Goal: Find specific page/section: Find specific page/section

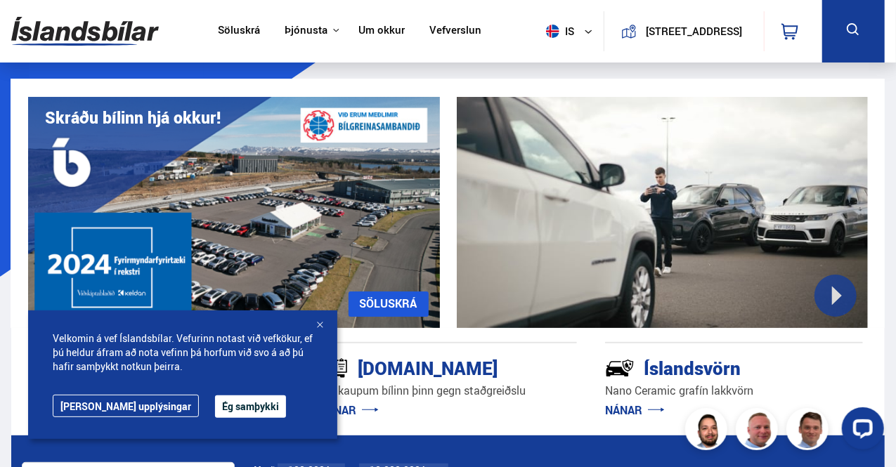
click at [559, 34] on button "is" at bounding box center [572, 31] width 63 height 41
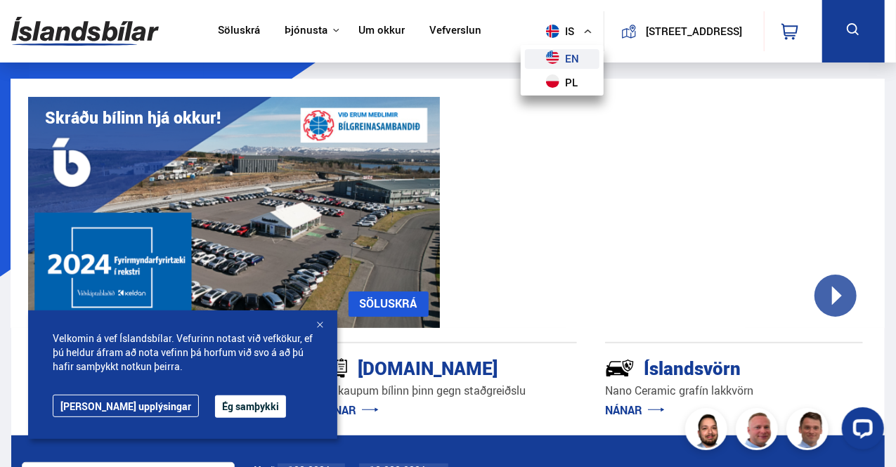
click at [561, 55] on link "en" at bounding box center [562, 59] width 75 height 20
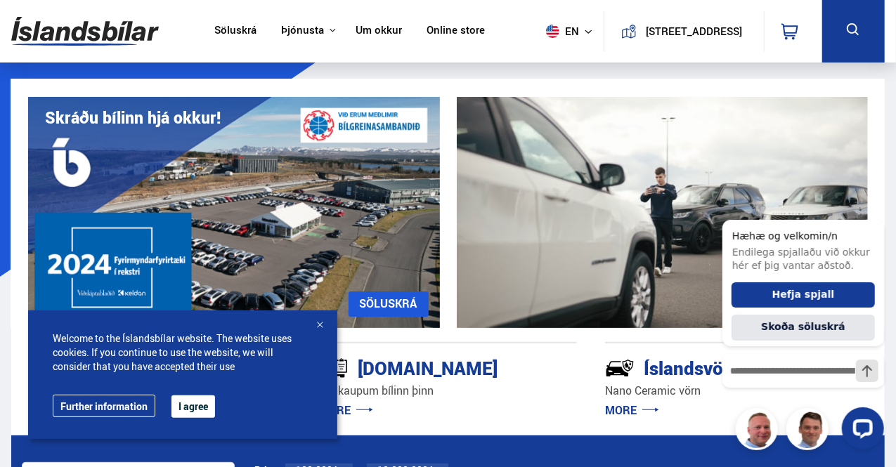
click at [324, 325] on div at bounding box center [320, 326] width 14 height 14
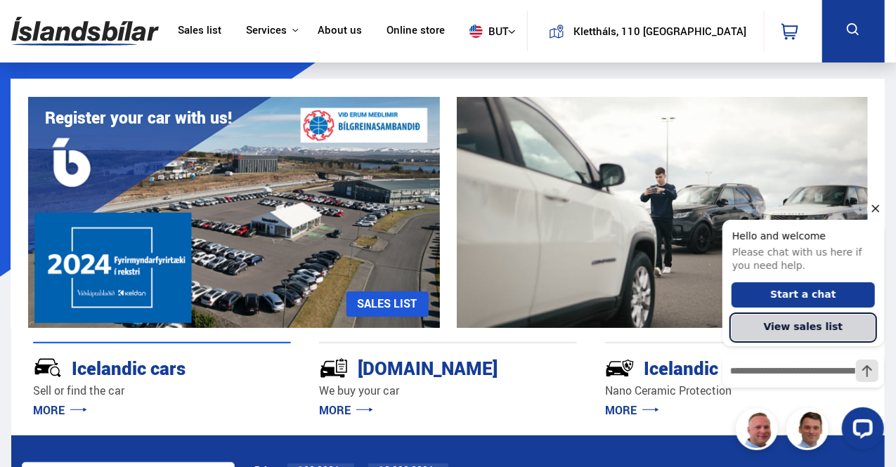
click at [822, 329] on font "View sales list" at bounding box center [802, 326] width 79 height 11
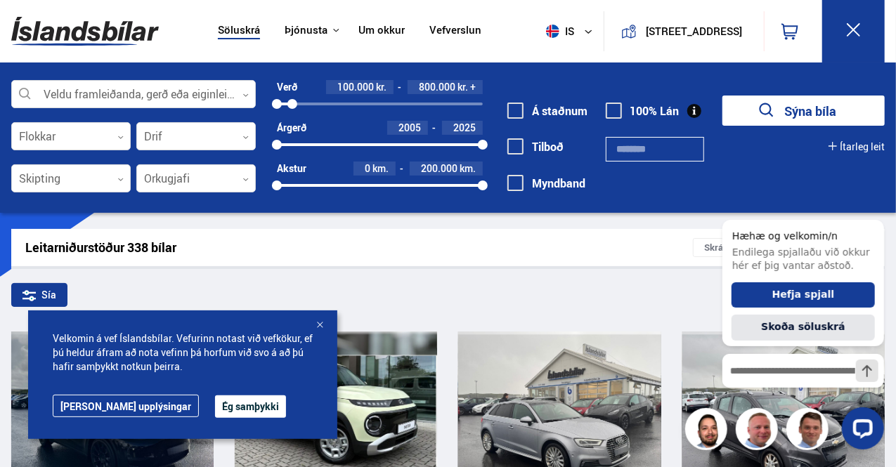
drag, startPoint x: 486, startPoint y: 106, endPoint x: 292, endPoint y: 98, distance: 193.5
click at [292, 98] on div "100000 839121" at bounding box center [380, 104] width 206 height 13
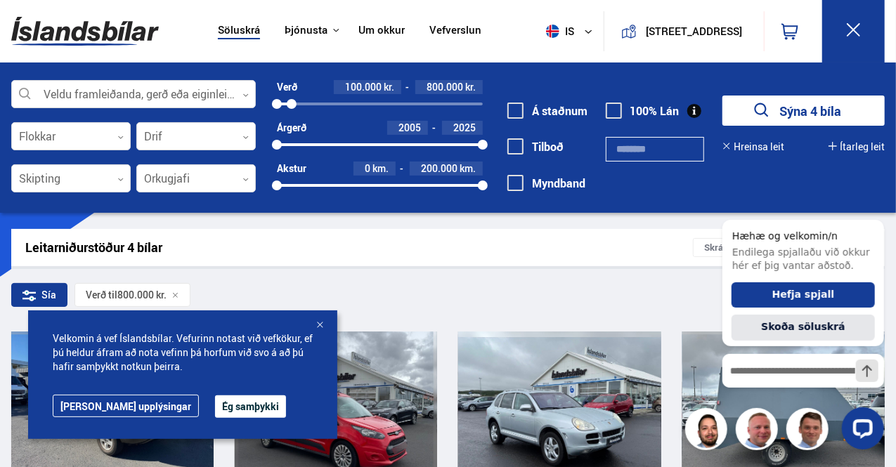
click at [321, 318] on div "Velkomin á vef Íslandsbílar. Vefurinn notast við vefkökur, ef þú [PERSON_NAME] …" at bounding box center [182, 375] width 309 height 129
click at [806, 103] on button "Sýna 4 bíla" at bounding box center [804, 111] width 162 height 30
click at [836, 294] on button "Hefja spjall" at bounding box center [802, 295] width 143 height 26
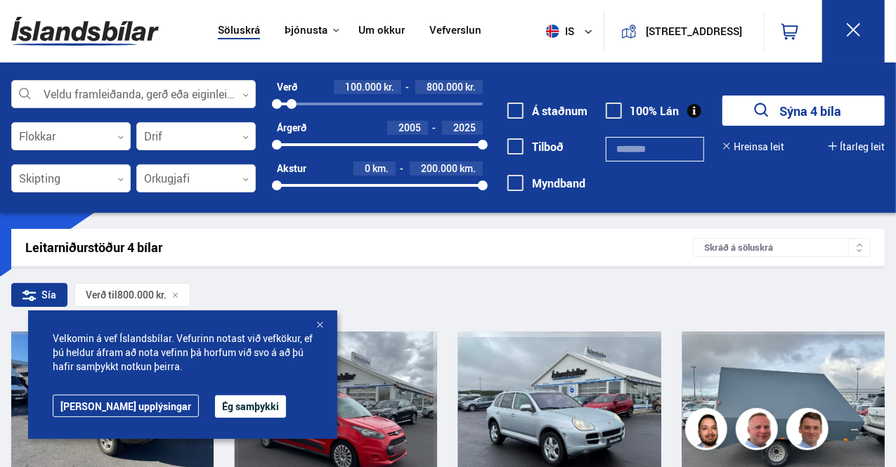
click at [553, 284] on div "Sía Verð til 800.000 kr." at bounding box center [448, 298] width 874 height 30
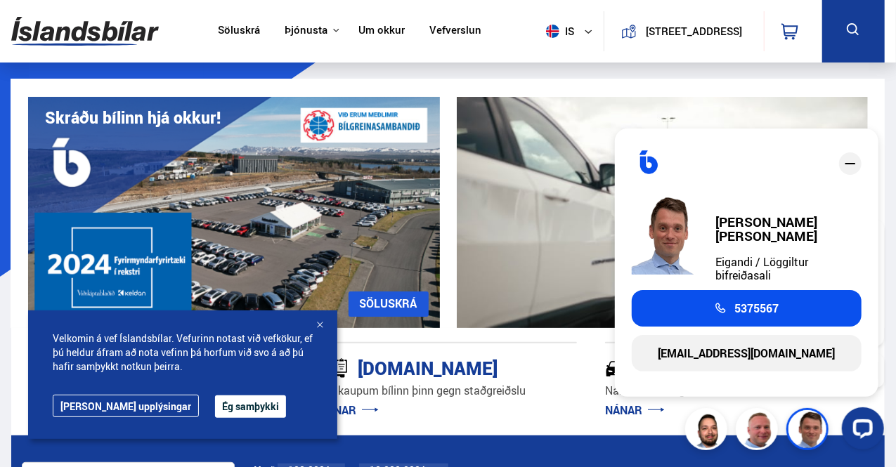
click at [856, 169] on icon "close" at bounding box center [850, 163] width 17 height 17
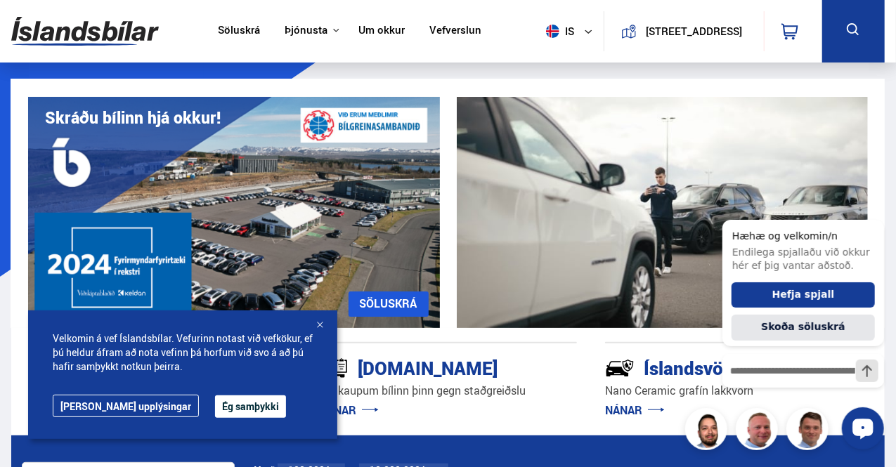
click at [869, 434] on div "Opna LiveChat spjallviðmót" at bounding box center [862, 427] width 24 height 24
